Goal: Task Accomplishment & Management: Use online tool/utility

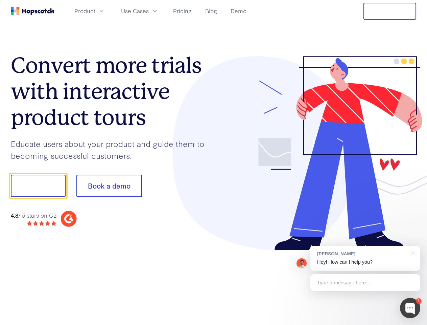
click at [214, 162] on div at bounding box center [315, 153] width 203 height 195
click at [95, 11] on span "Product" at bounding box center [84, 11] width 21 height 8
click at [149, 11] on span "Use Cases" at bounding box center [135, 11] width 28 height 8
click at [390, 11] on button "Free Trial" at bounding box center [390, 11] width 53 height 17
click at [38, 186] on button "Show me!" at bounding box center [38, 186] width 55 height 22
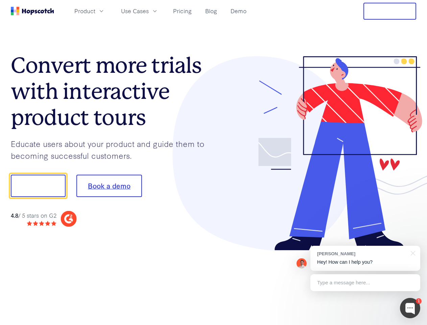
click at [109, 186] on button "Book a demo" at bounding box center [109, 186] width 66 height 22
click at [410, 308] on div at bounding box center [410, 308] width 20 height 20
click at [365, 258] on div "[PERSON_NAME] Hey! How can I help you?" at bounding box center [366, 258] width 110 height 25
click at [412, 325] on div "1 [PERSON_NAME] Hey! How can I help you? Type a message here... Free live chat …" at bounding box center [213, 325] width 427 height 0
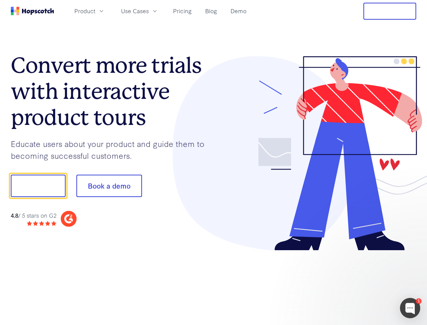
click at [365, 283] on div at bounding box center [357, 185] width 127 height 226
